Goal: Transaction & Acquisition: Obtain resource

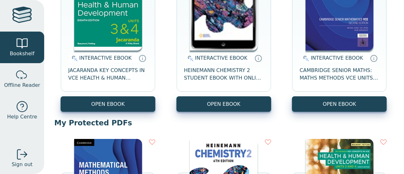
scroll to position [130, 0]
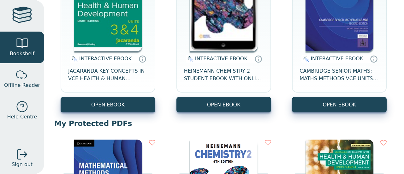
click at [119, 46] on img at bounding box center [108, 3] width 68 height 95
click at [100, 20] on img at bounding box center [108, 3] width 68 height 95
